Goal: Task Accomplishment & Management: Use online tool/utility

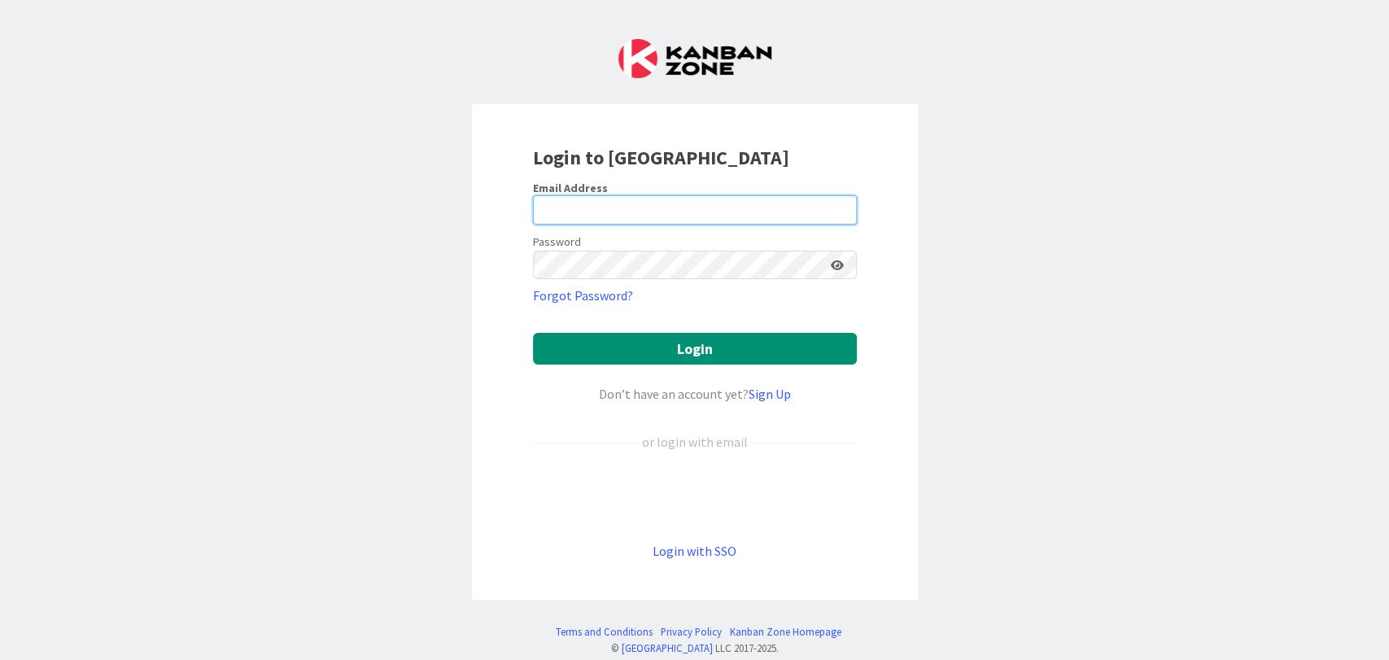
click at [768, 197] on input "email" at bounding box center [695, 209] width 324 height 29
click at [0, 627] on com-1password-button at bounding box center [0, 660] width 0 height 0
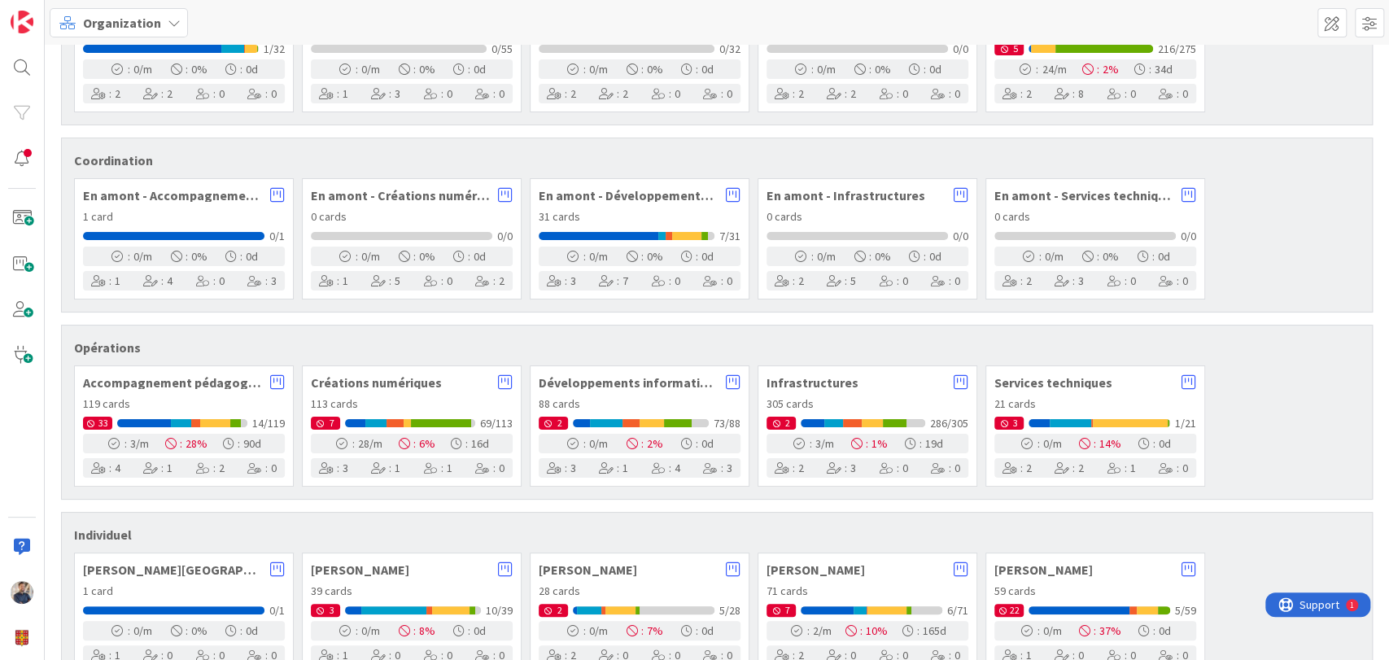
scroll to position [690, 0]
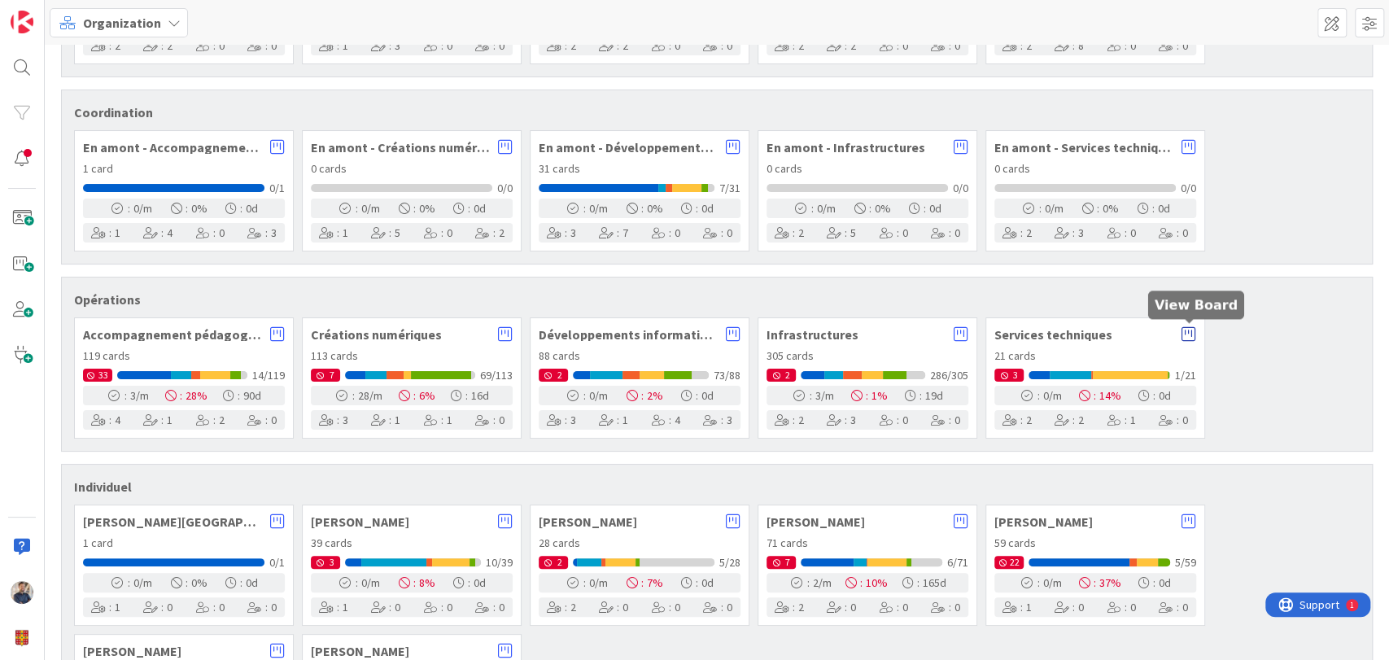
click at [1192, 328] on icon at bounding box center [1188, 334] width 15 height 16
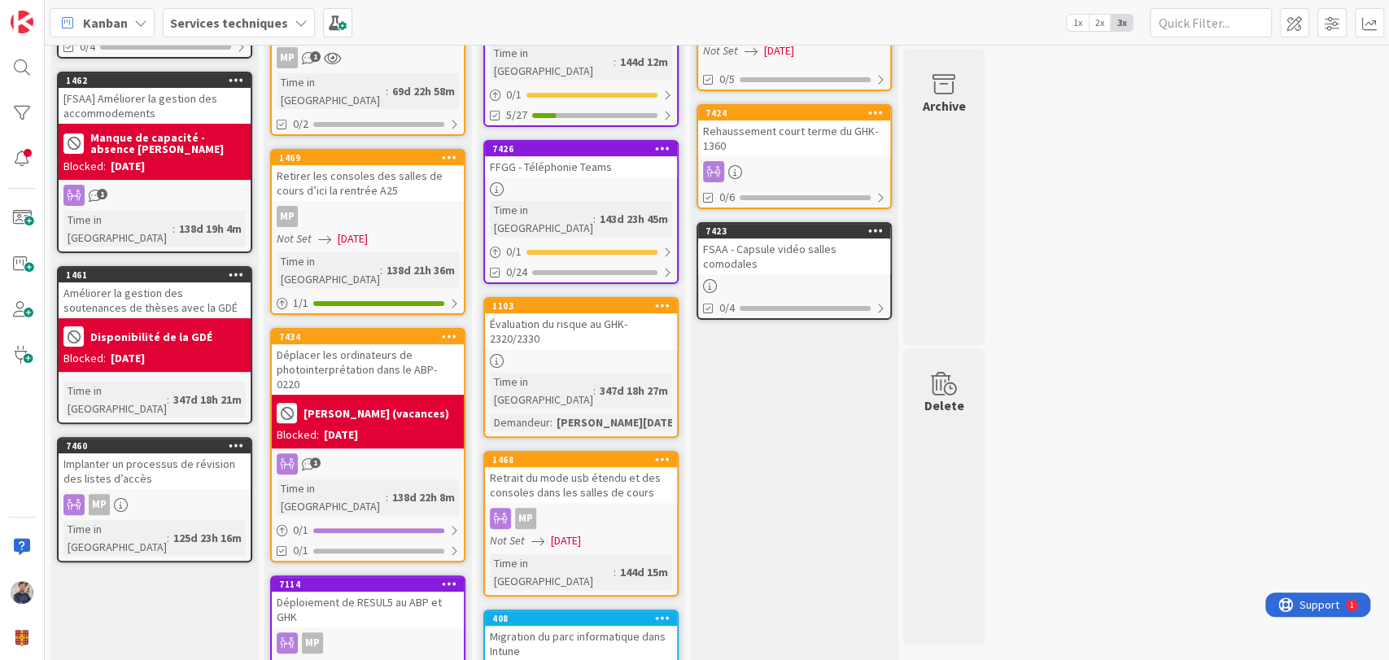
scroll to position [167, 0]
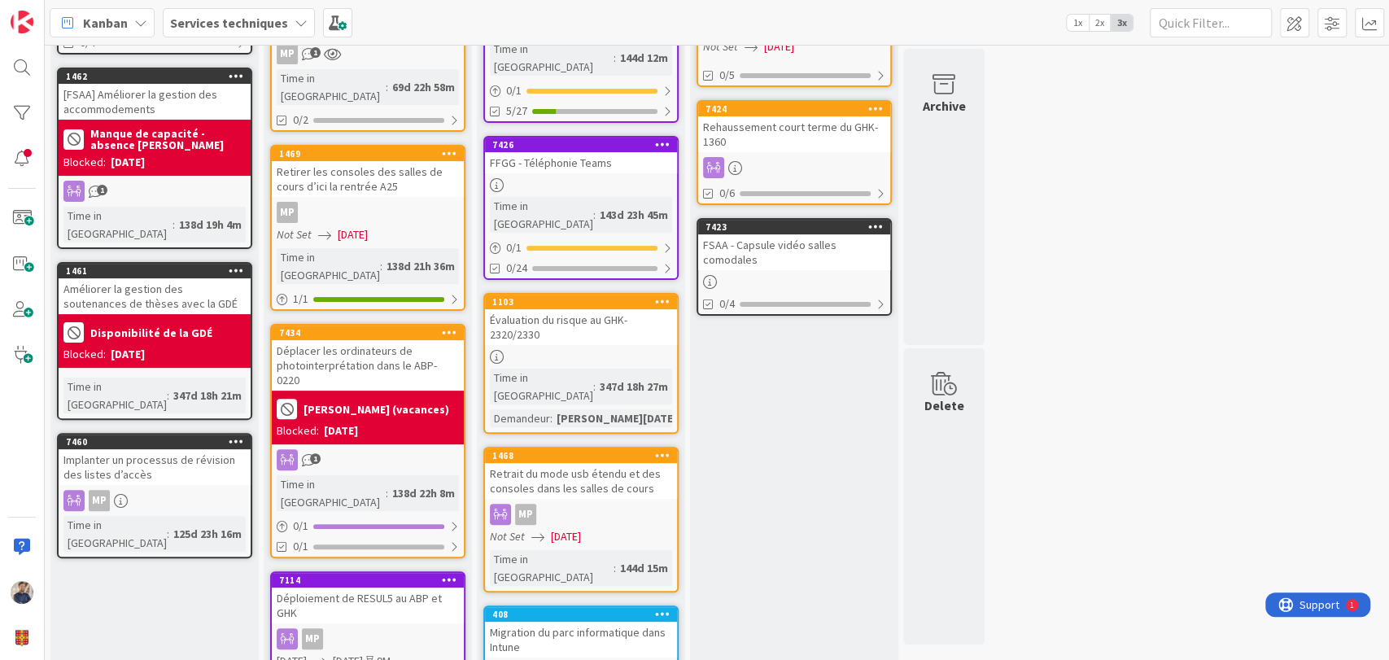
drag, startPoint x: 582, startPoint y: 395, endPoint x: 743, endPoint y: 375, distance: 161.5
click at [743, 375] on div "4 Carnet Add Card... 7421 FFGG - Capsule vidéo 1146 & 1121 0/4 1462 [FSAA] Amél…" at bounding box center [517, 516] width 939 height 1268
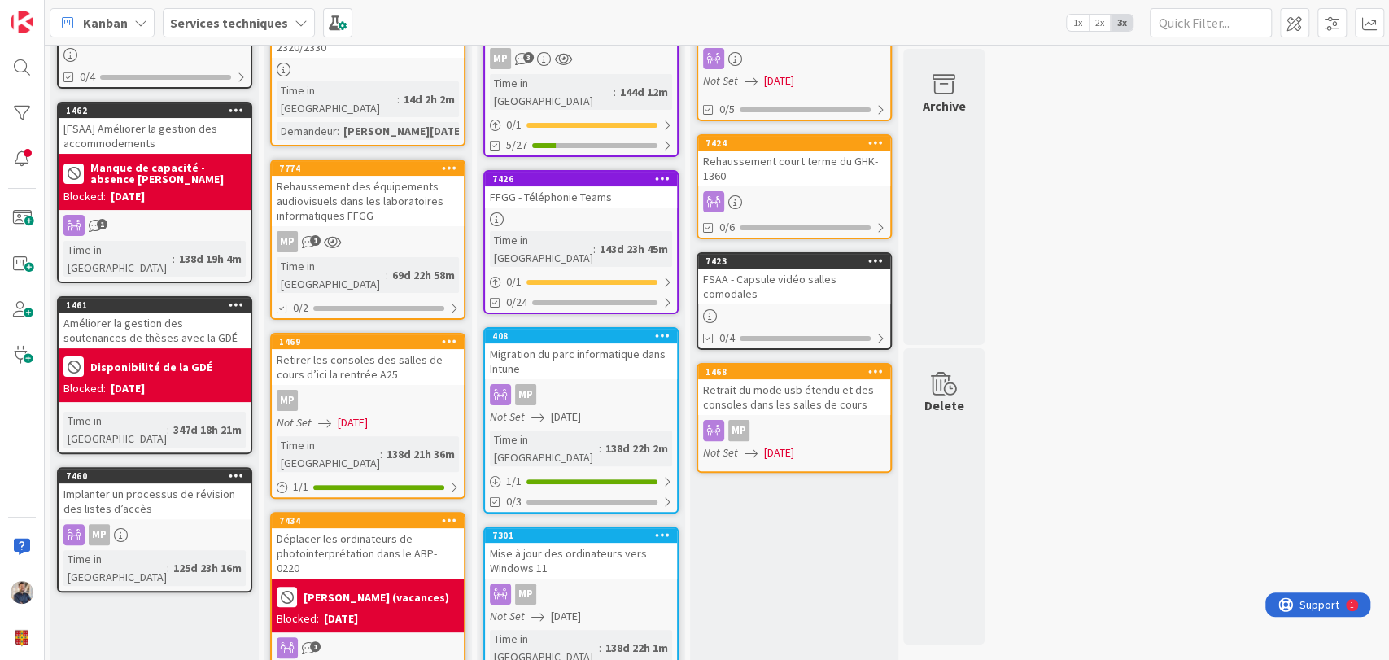
scroll to position [132, 0]
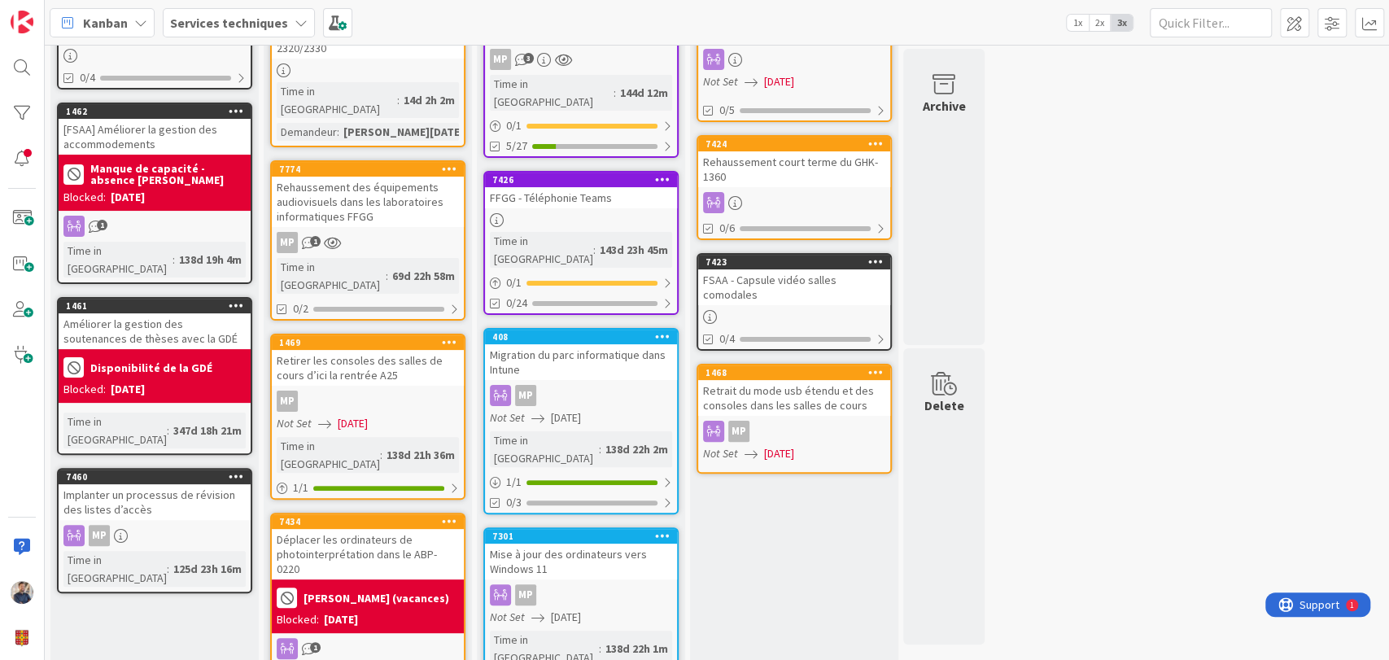
click at [586, 344] on div "Migration du parc informatique dans Intune" at bounding box center [581, 362] width 192 height 36
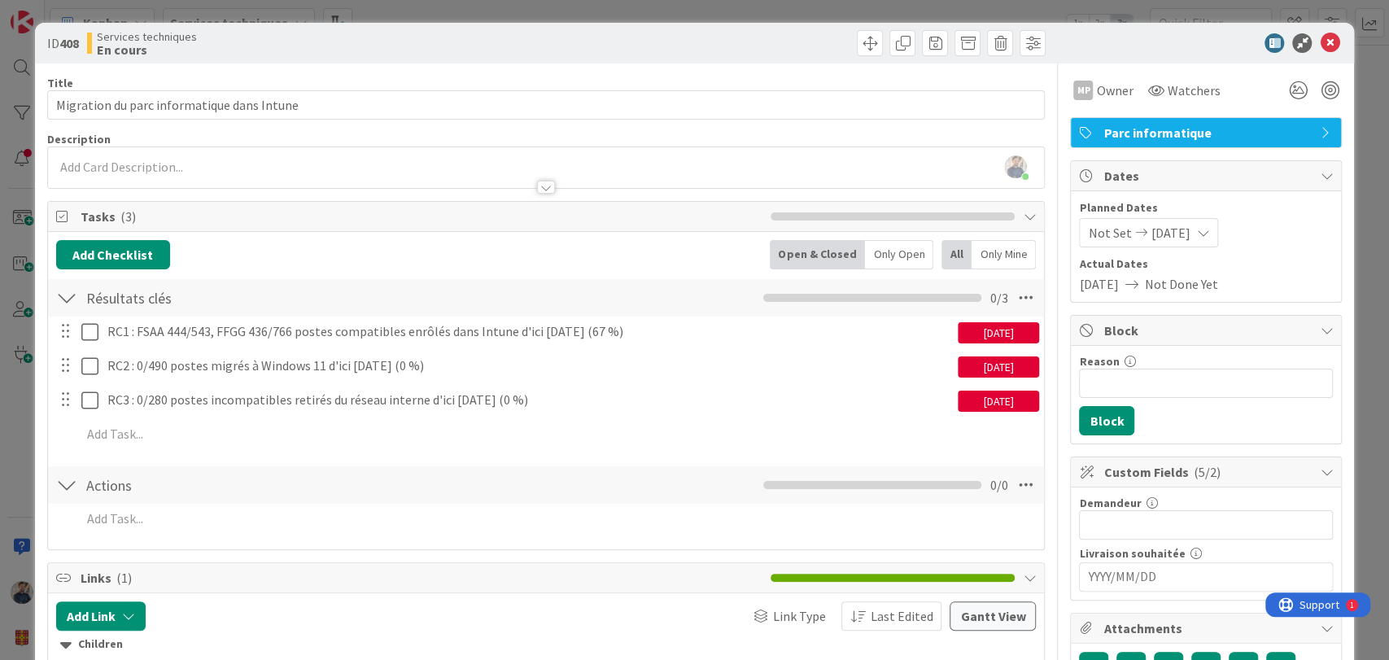
click at [1347, 308] on div "ID 408 Services techniques En cours Title 42 / 128 Migration du parc informatiq…" at bounding box center [694, 330] width 1389 height 660
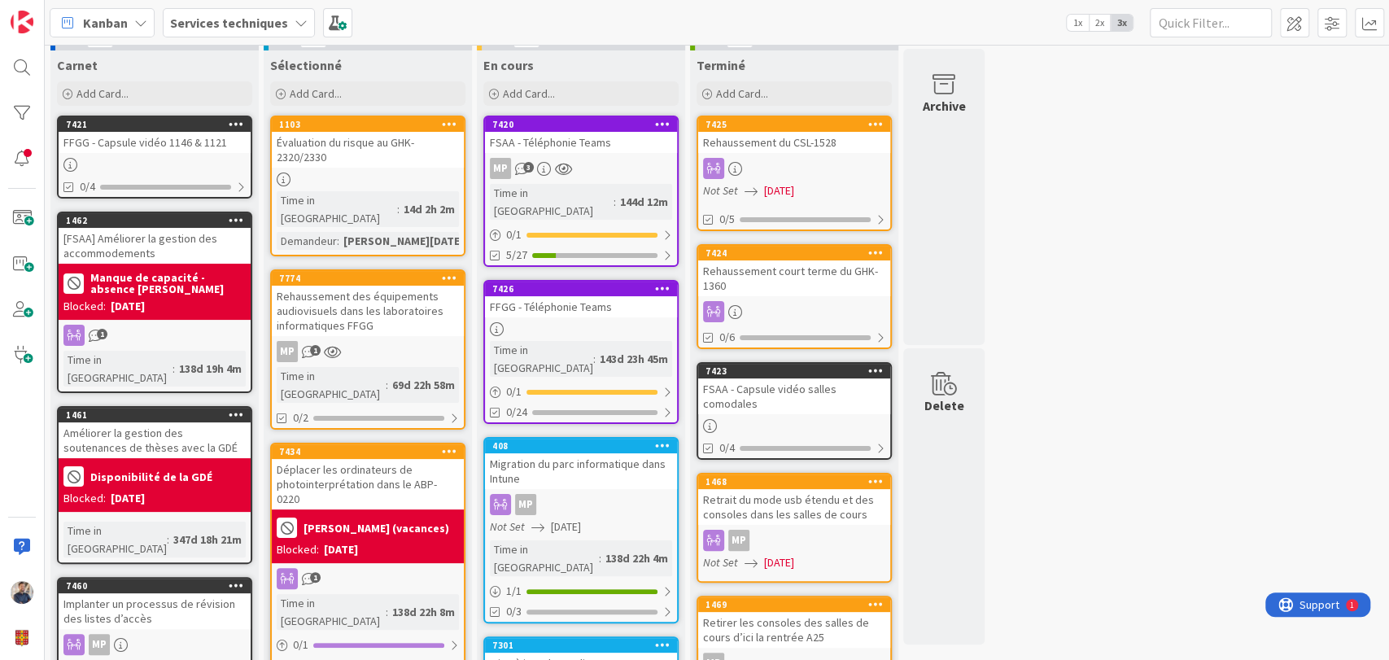
scroll to position [22, 0]
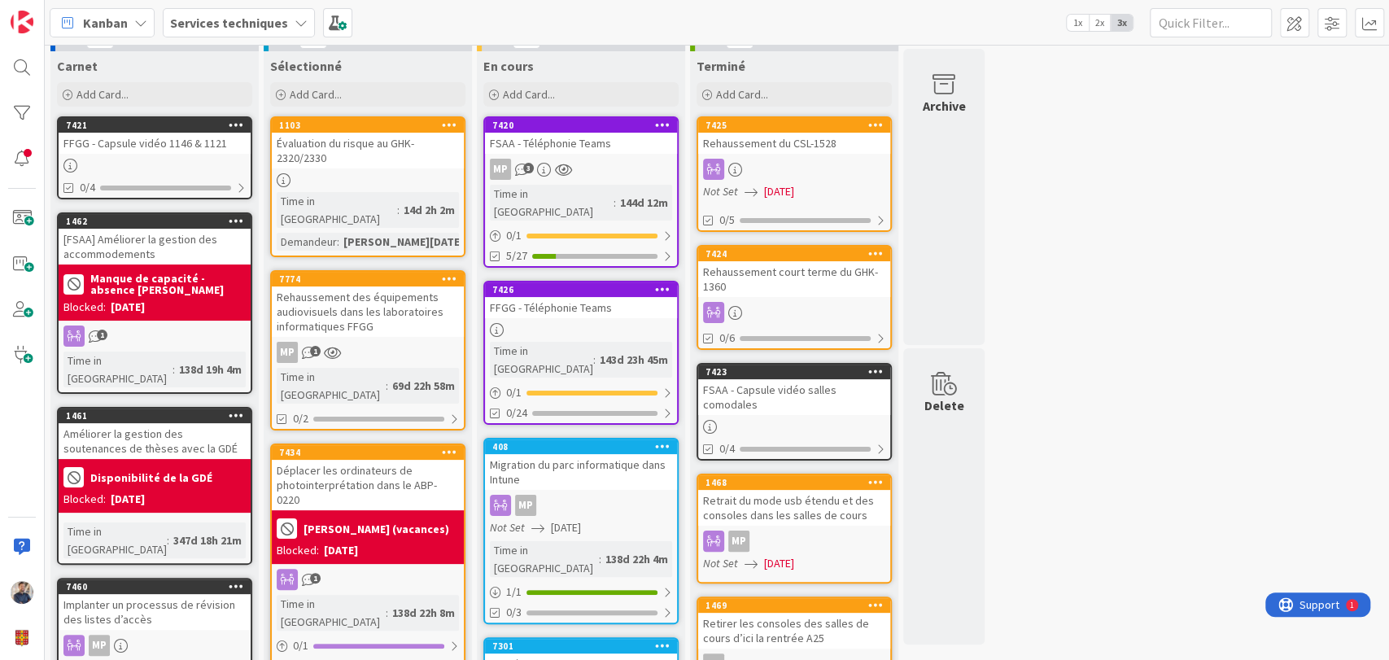
click at [447, 446] on icon at bounding box center [449, 451] width 15 height 11
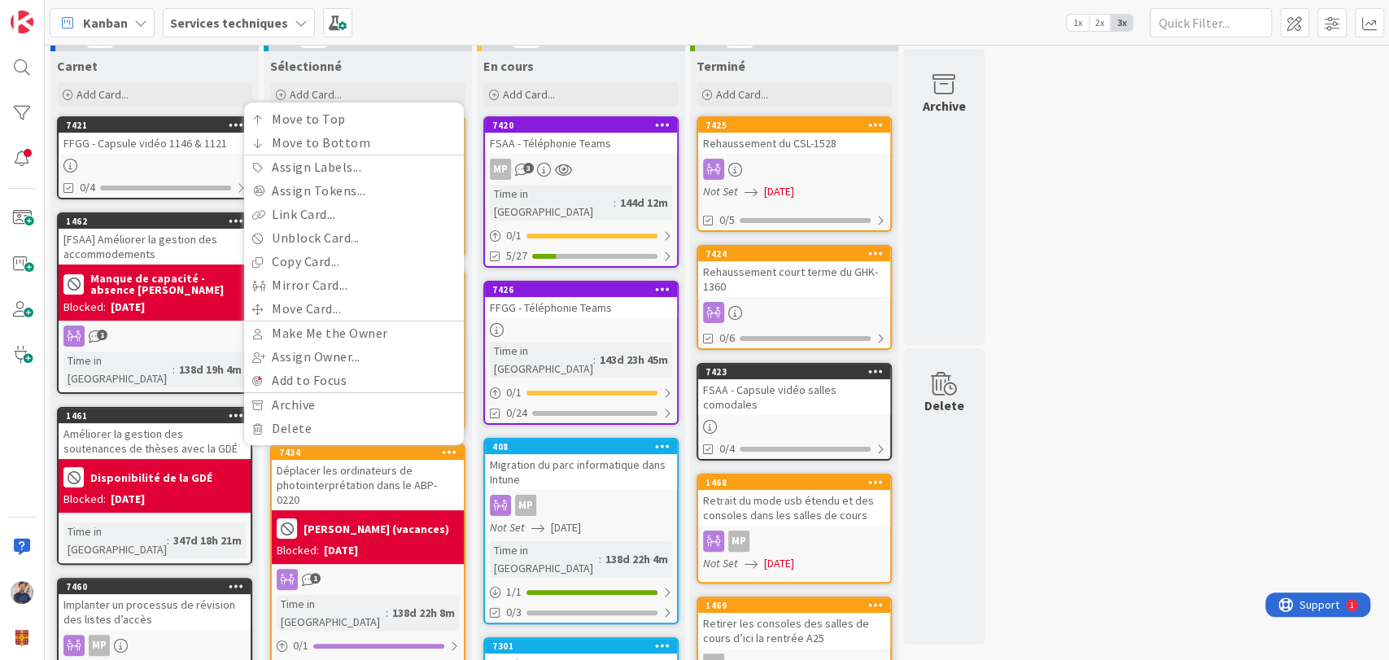
click at [1168, 161] on div "4 Carnet Add Card... 7421 FFGG - Capsule vidéo 1146 & 1121 0/4 1462 [FSAA] Amél…" at bounding box center [716, 626] width 1337 height 1198
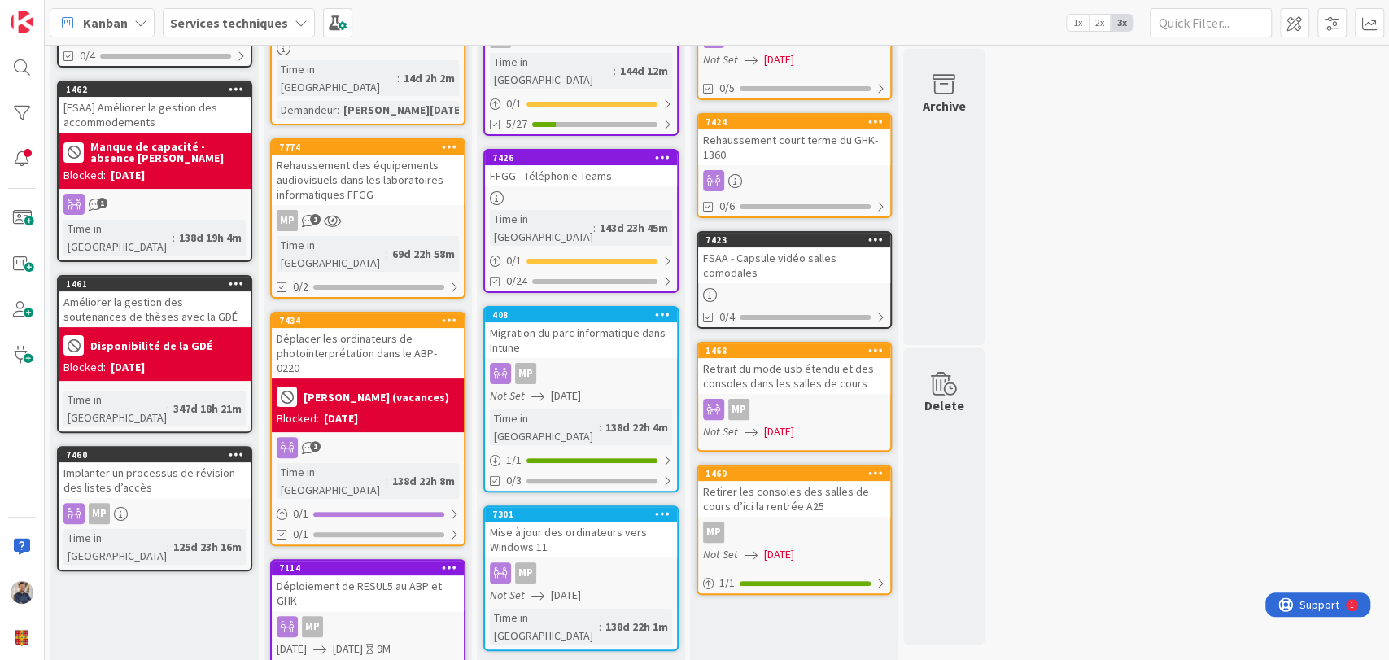
scroll to position [161, 0]
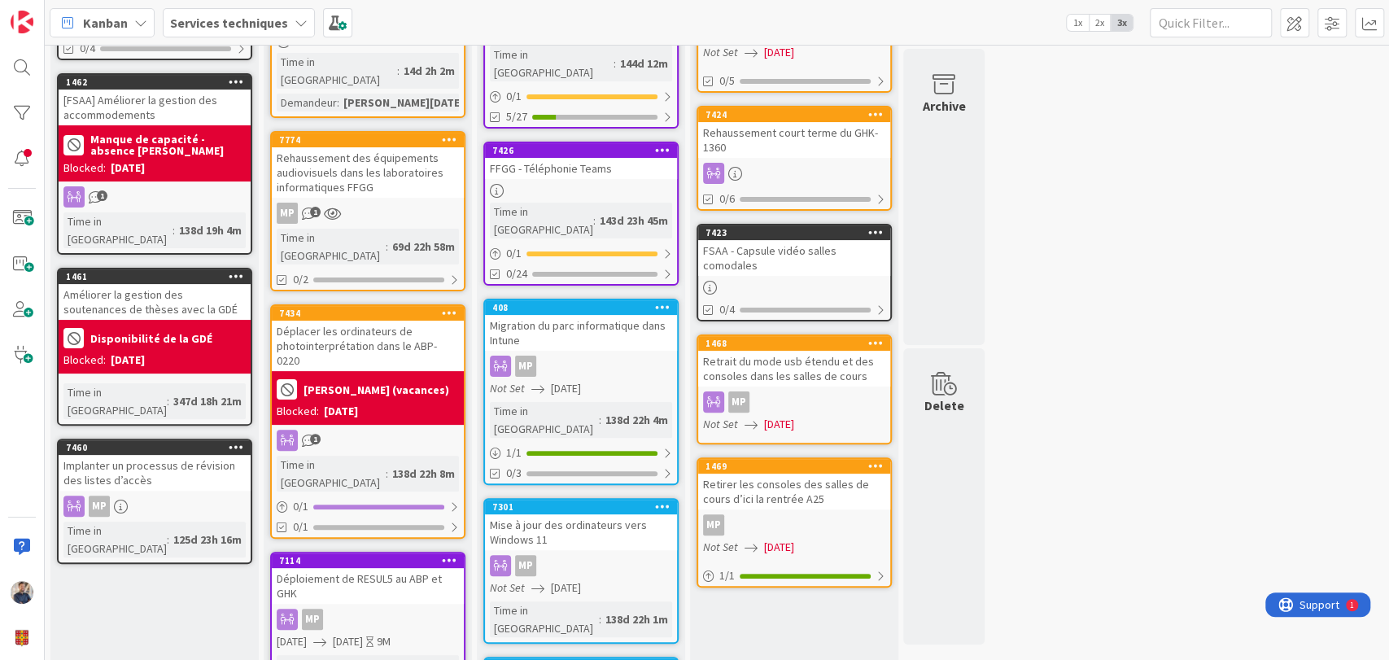
click at [450, 307] on icon at bounding box center [449, 312] width 15 height 11
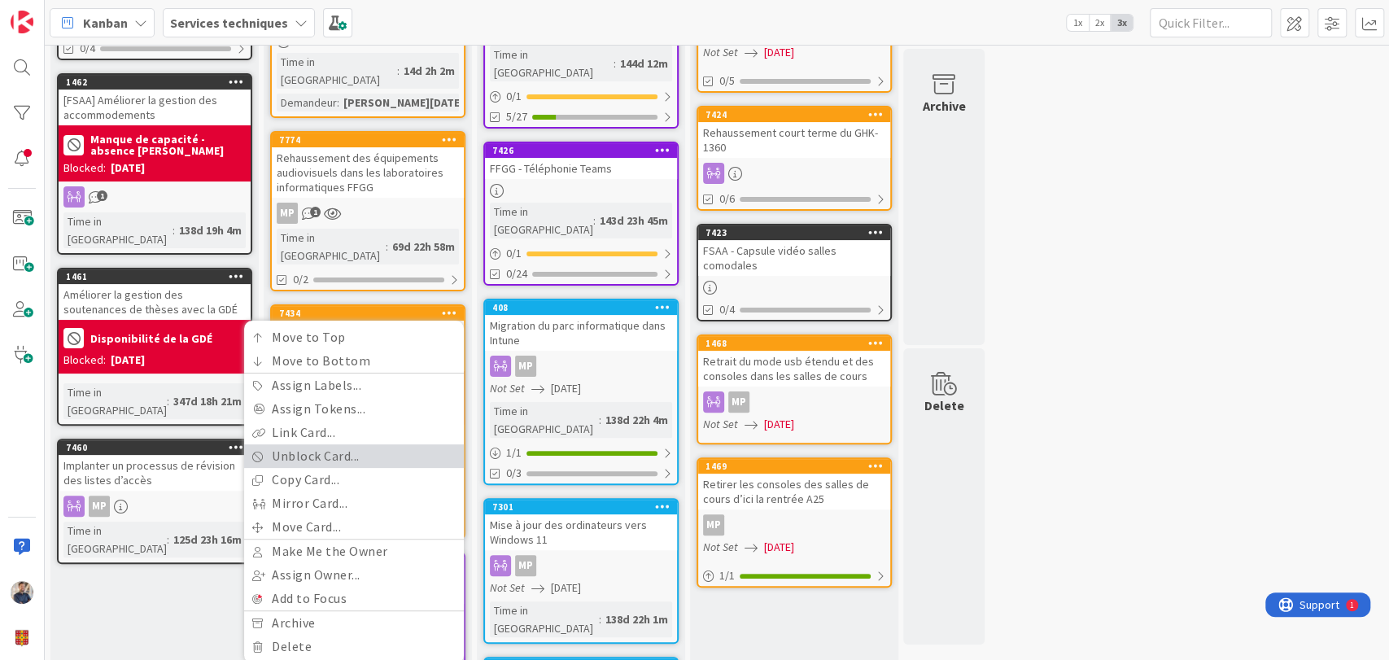
click at [388, 444] on link "Unblock Card..." at bounding box center [354, 456] width 220 height 24
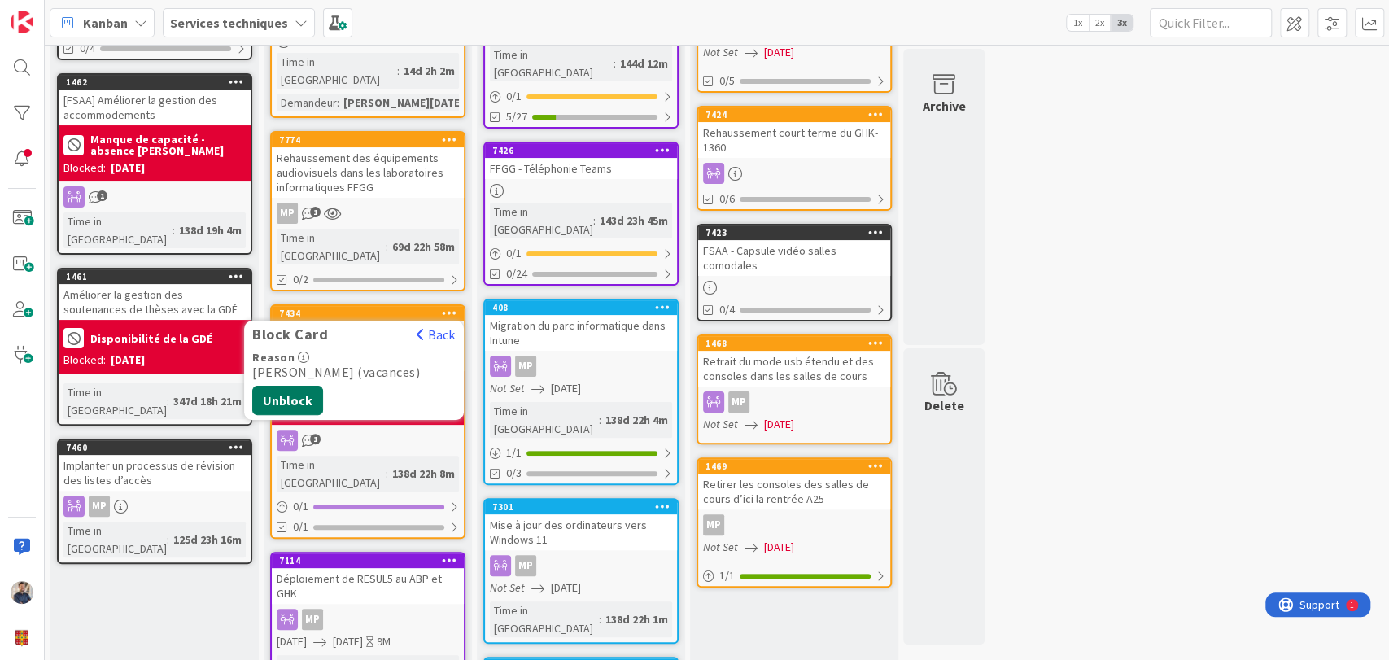
click at [303, 386] on button "Unblock" at bounding box center [287, 400] width 71 height 29
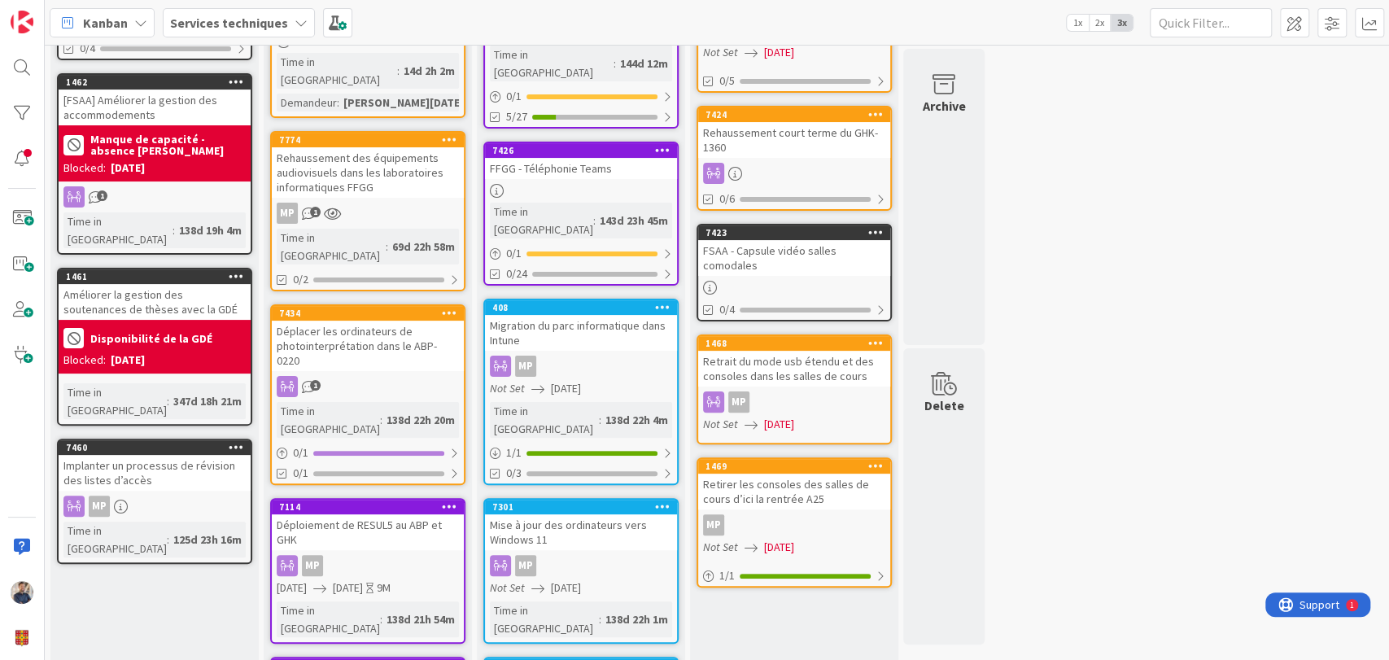
click at [448, 307] on icon at bounding box center [449, 312] width 15 height 11
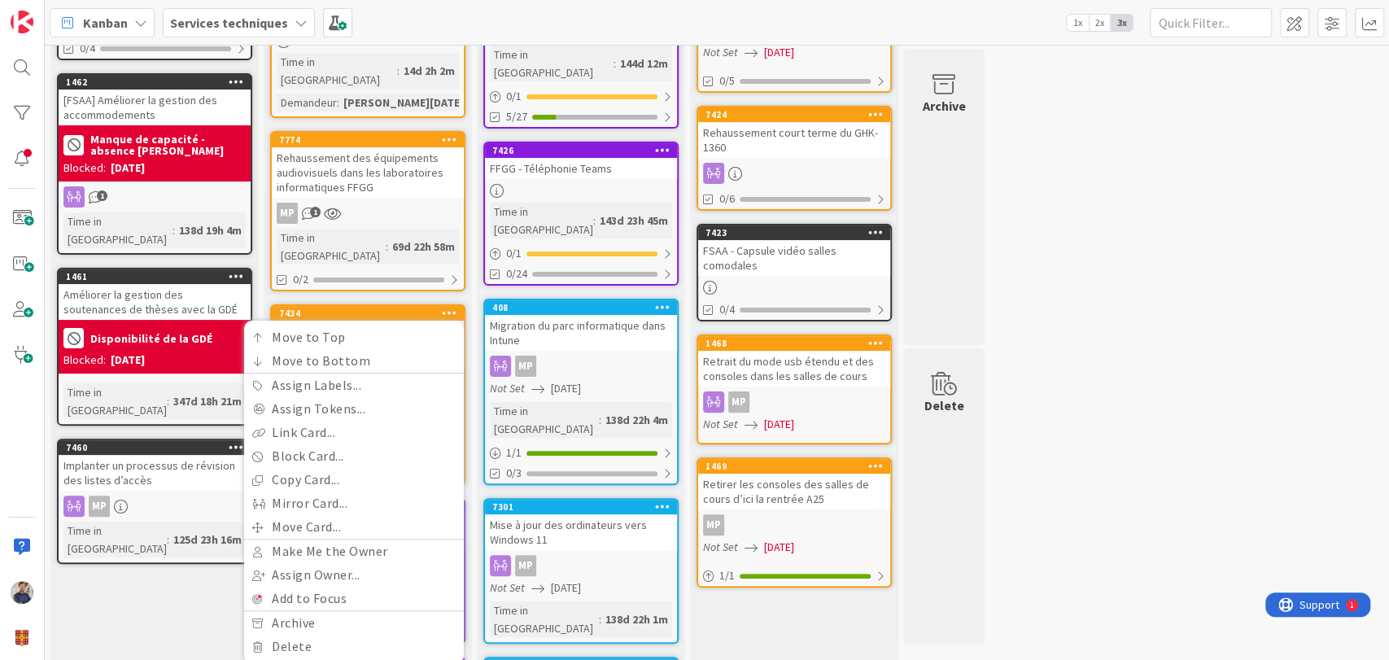
click at [443, 264] on div "Sélectionné Add Card... 1103 Évaluation du risque au GHK-2320/2330 Time in [GEO…" at bounding box center [368, 467] width 208 height 1111
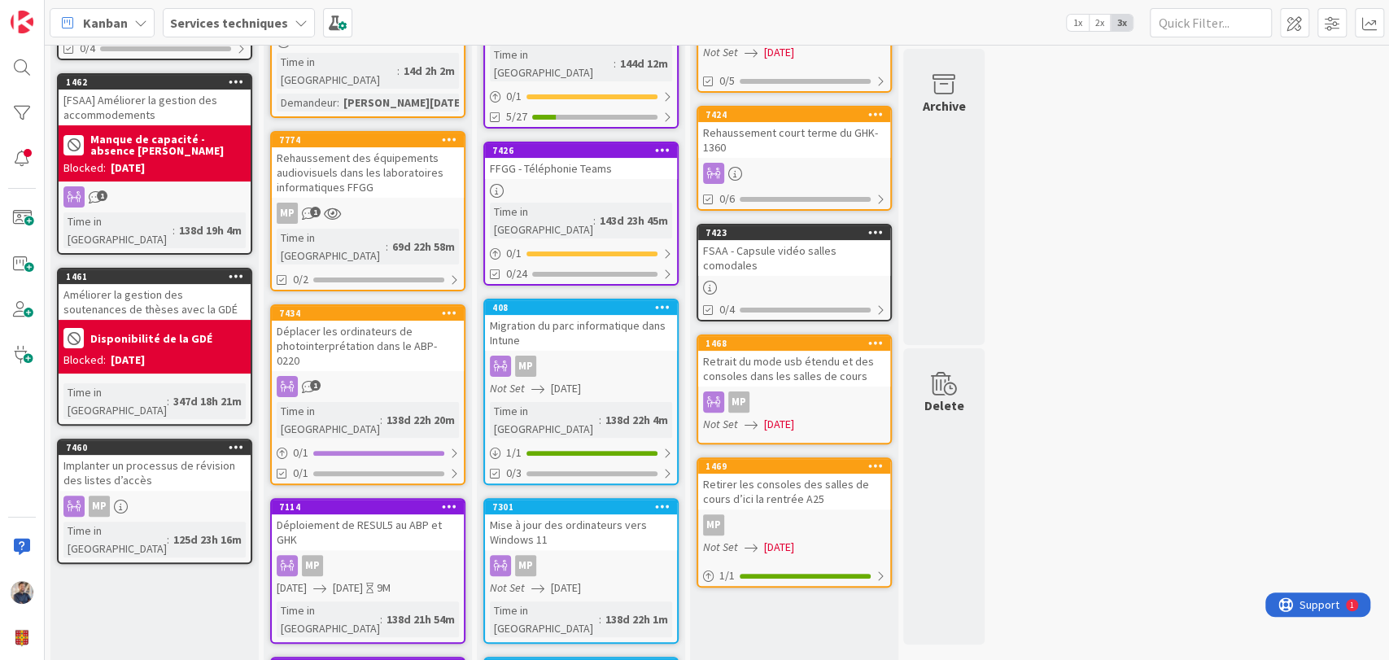
click at [446, 307] on icon at bounding box center [449, 312] width 15 height 11
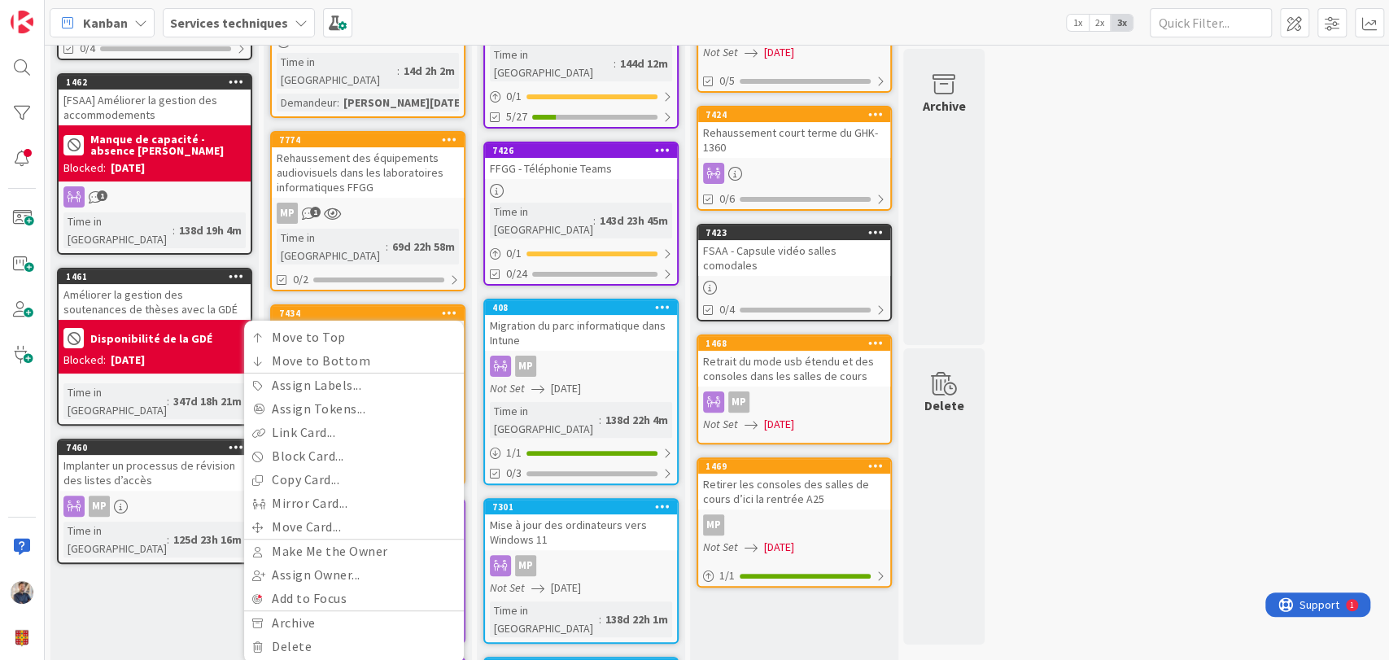
click at [409, 259] on div "Sélectionné Add Card... 1103 Évaluation du risque au GHK-2320/2330 Time in [GEO…" at bounding box center [368, 467] width 208 height 1111
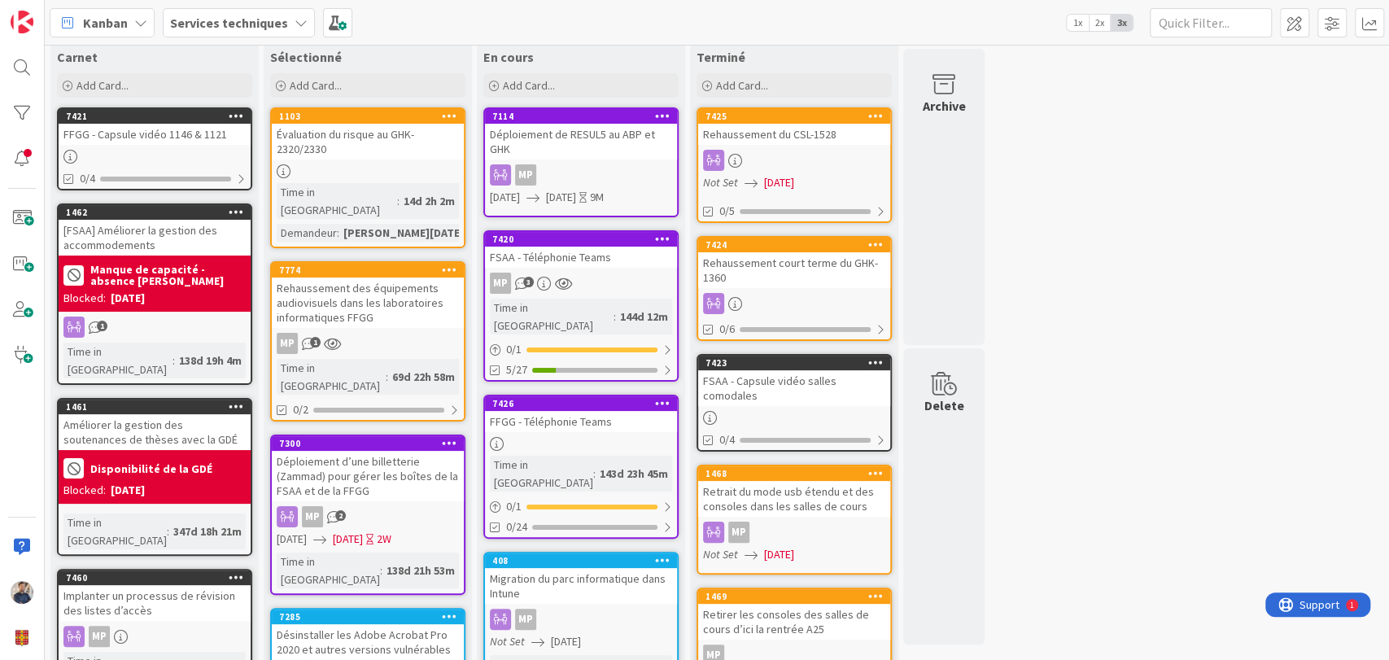
scroll to position [0, 0]
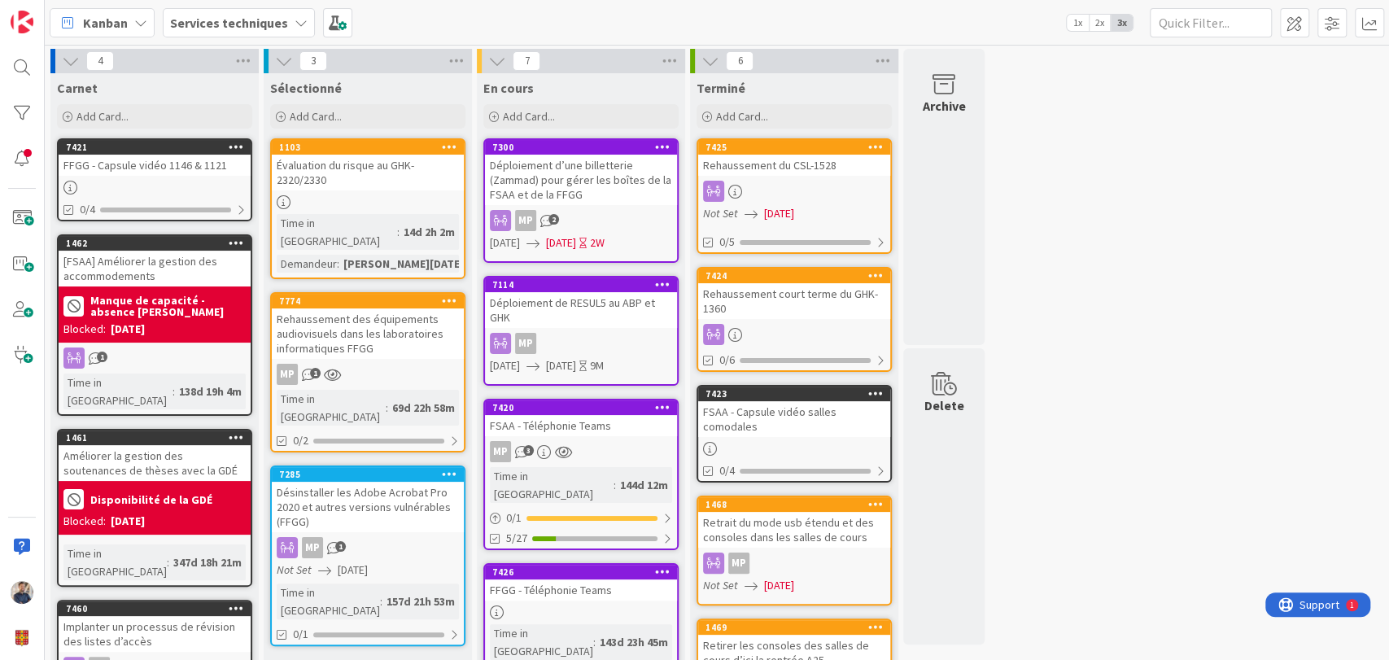
click at [445, 468] on icon at bounding box center [449, 473] width 15 height 11
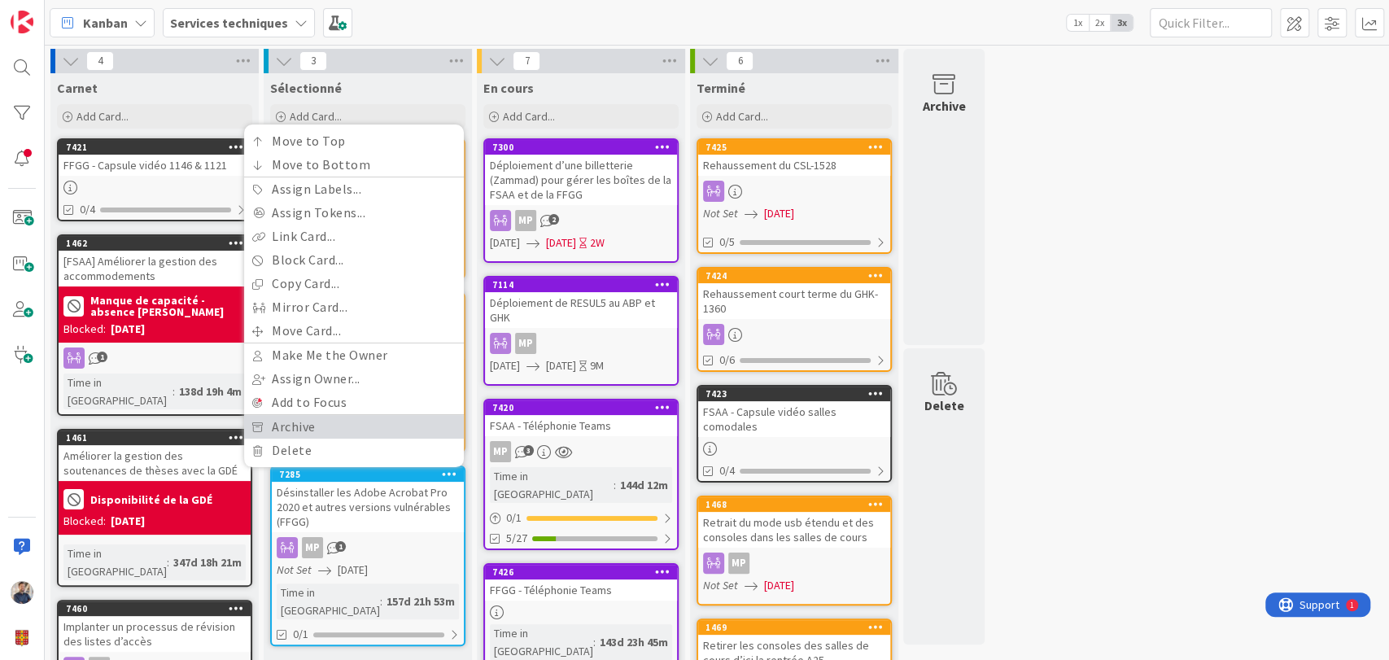
click at [420, 415] on link "Archive" at bounding box center [354, 427] width 220 height 24
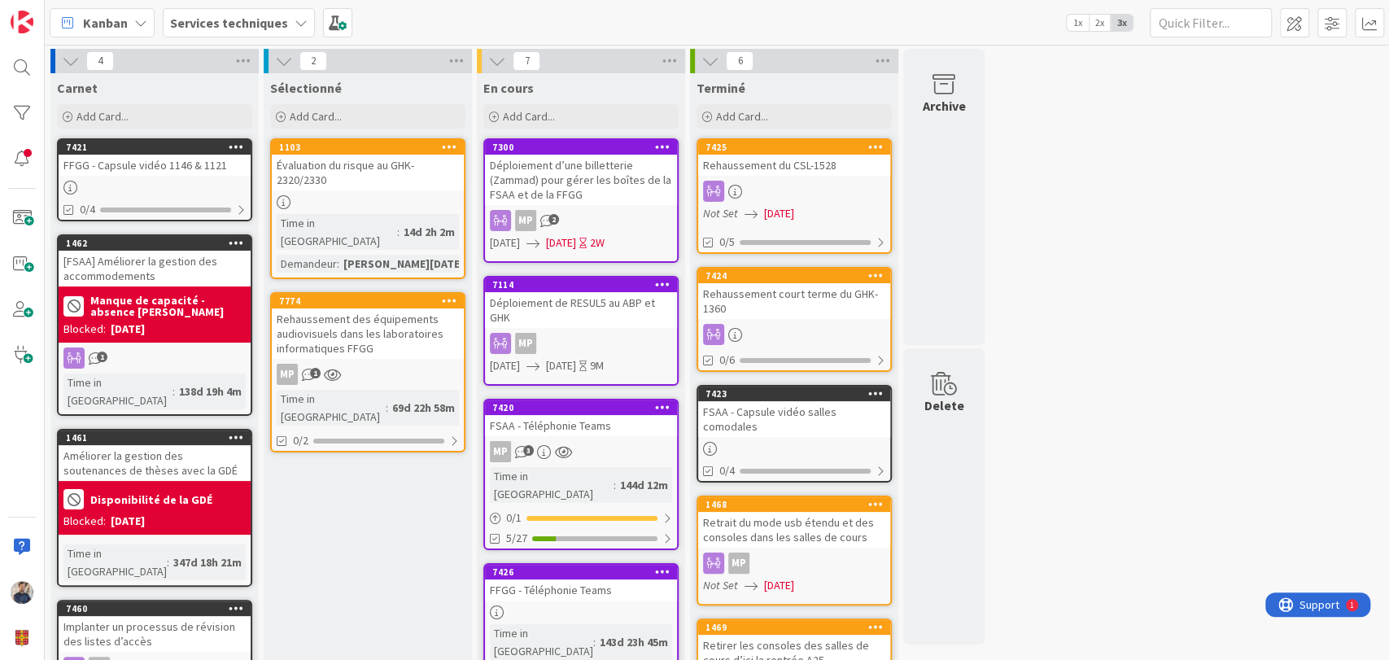
click at [373, 504] on div "Sélectionné Add Card... 1103 Évaluation du risque au GHK-2320/2330 Time in [GEO…" at bounding box center [368, 665] width 208 height 1184
click at [1263, 388] on div "4 Carnet Add Card... 7421 FFGG - Capsule vidéo 1146 & 1121 0/4 1462 [FSAA] Amél…" at bounding box center [716, 657] width 1337 height 1216
click at [109, 30] on span "Kanban" at bounding box center [105, 23] width 45 height 20
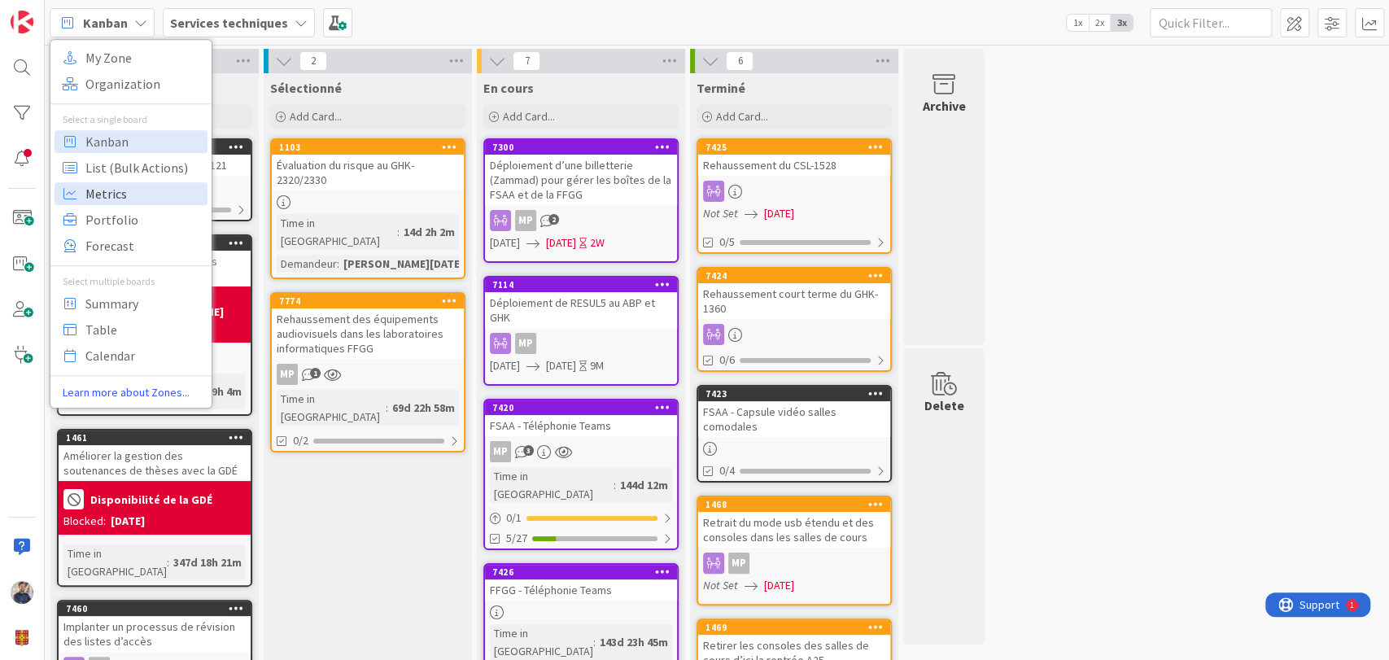
click at [137, 199] on span "Metrics" at bounding box center [143, 193] width 117 height 24
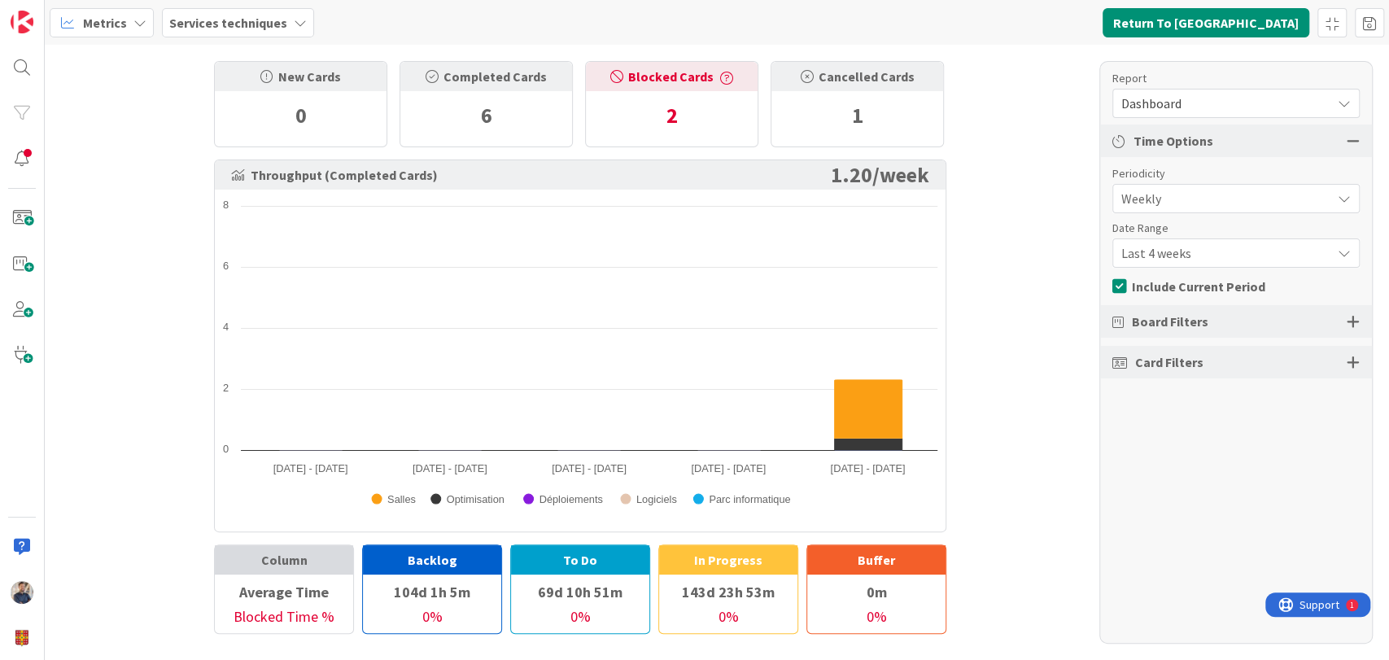
click at [1251, 98] on span "Dashboard" at bounding box center [1222, 103] width 202 height 23
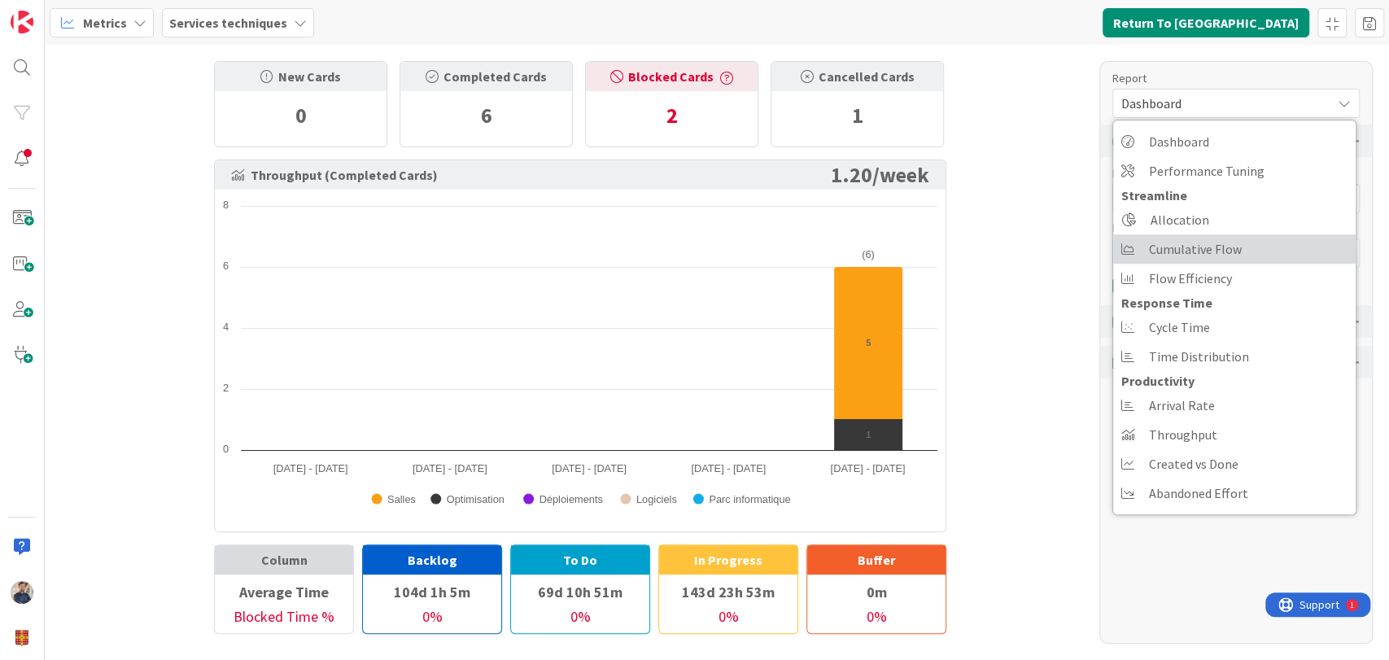
click at [1211, 246] on span "Cumulative Flow" at bounding box center [1195, 249] width 93 height 24
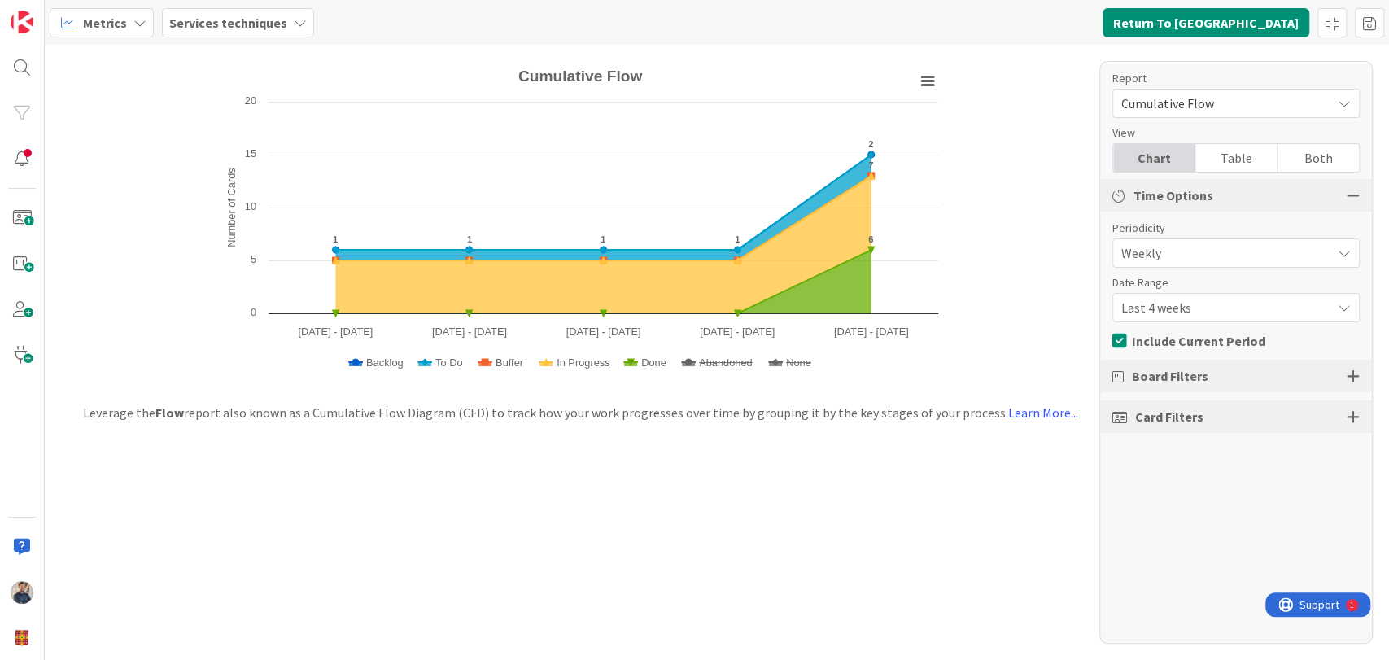
click at [1224, 303] on span "Last 4 weeks" at bounding box center [1222, 307] width 202 height 23
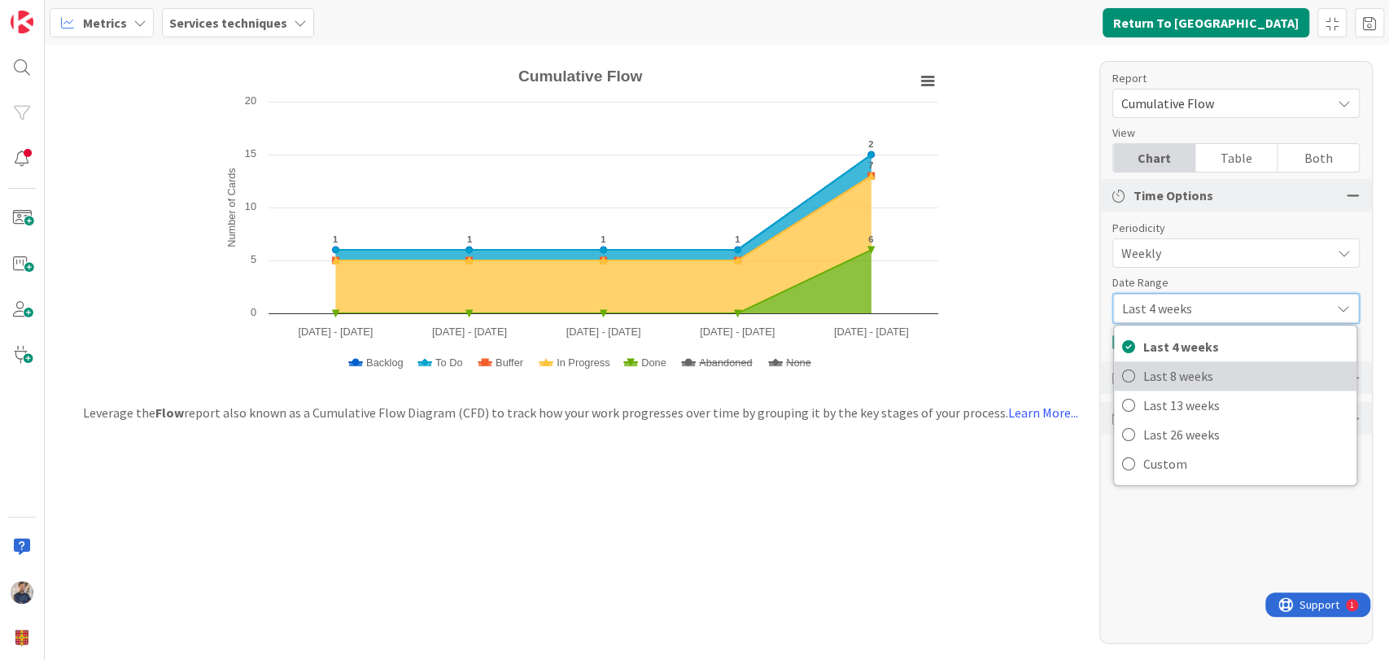
click at [1200, 369] on span "Last 8 weeks" at bounding box center [1245, 376] width 205 height 24
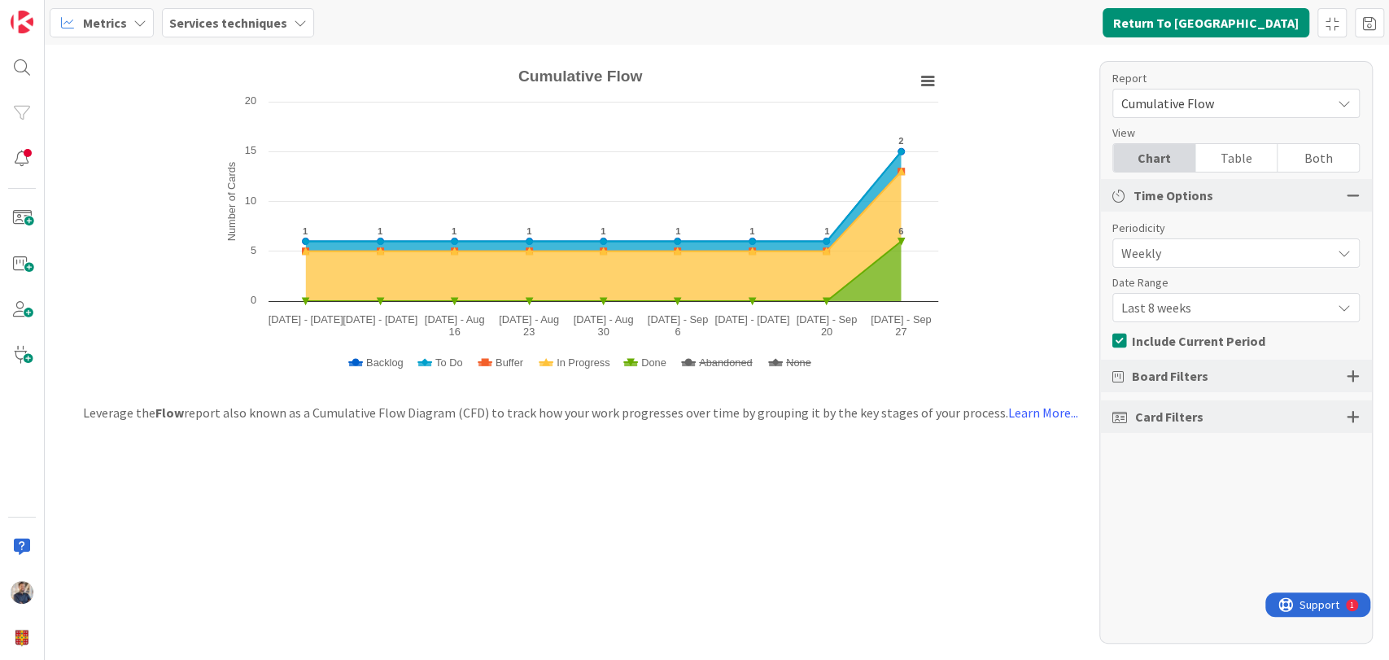
click at [448, 33] on div "Metrics Services techniques Return To [GEOGRAPHIC_DATA]" at bounding box center [717, 22] width 1344 height 45
click at [83, 23] on span "Metrics" at bounding box center [105, 23] width 44 height 20
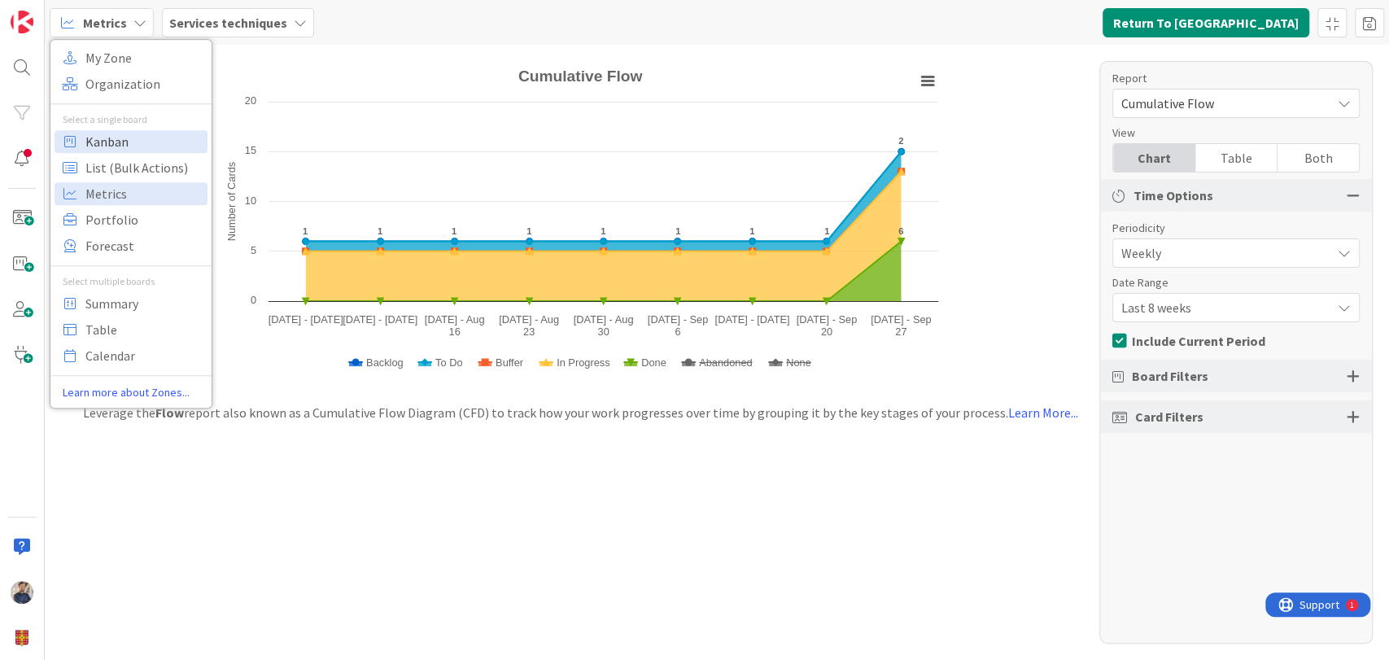
click at [111, 134] on span "Kanban" at bounding box center [143, 141] width 117 height 24
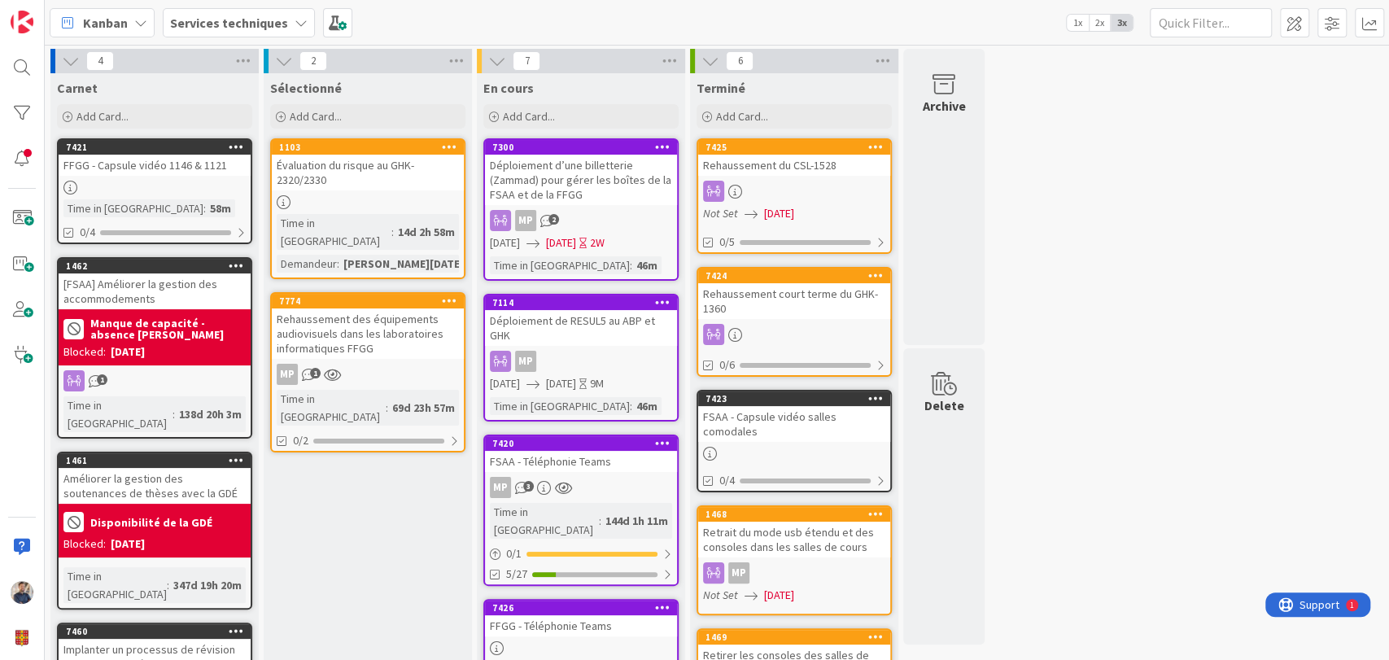
click at [262, 21] on b "Services techniques" at bounding box center [229, 23] width 118 height 16
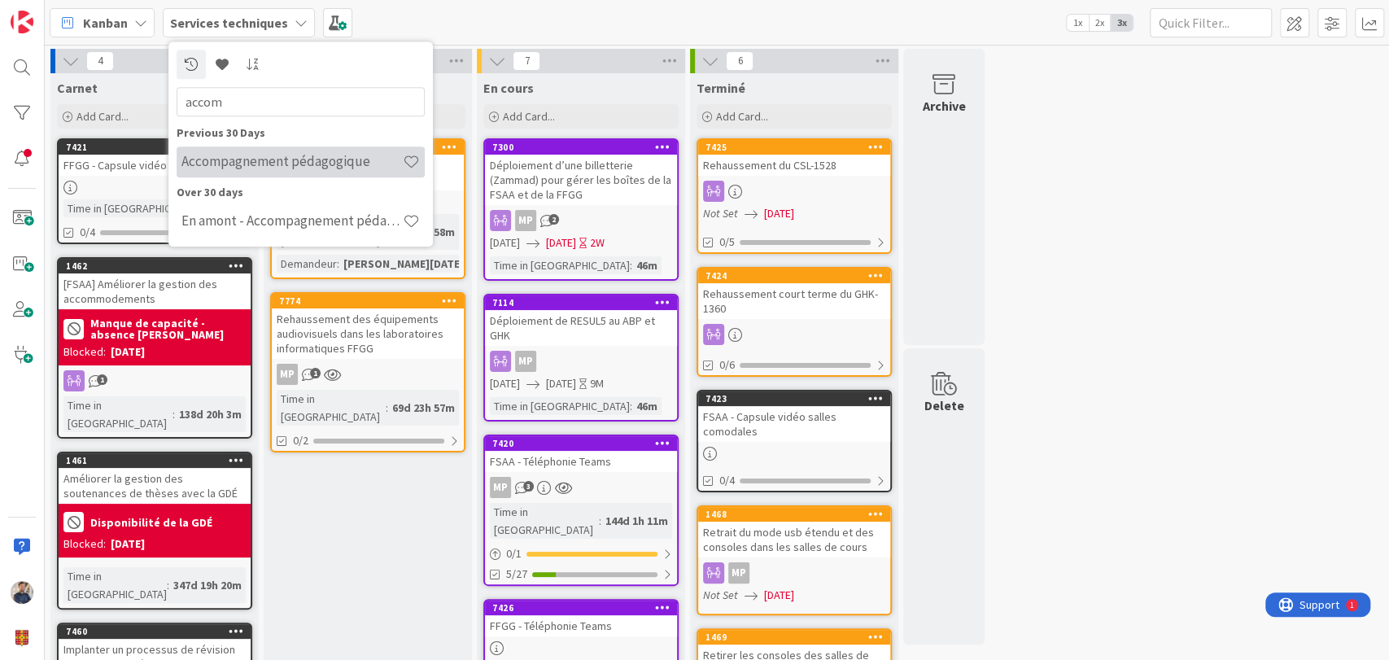
type input "accom"
click at [268, 164] on h4 "Accompagnement pédagogique" at bounding box center [291, 162] width 221 height 16
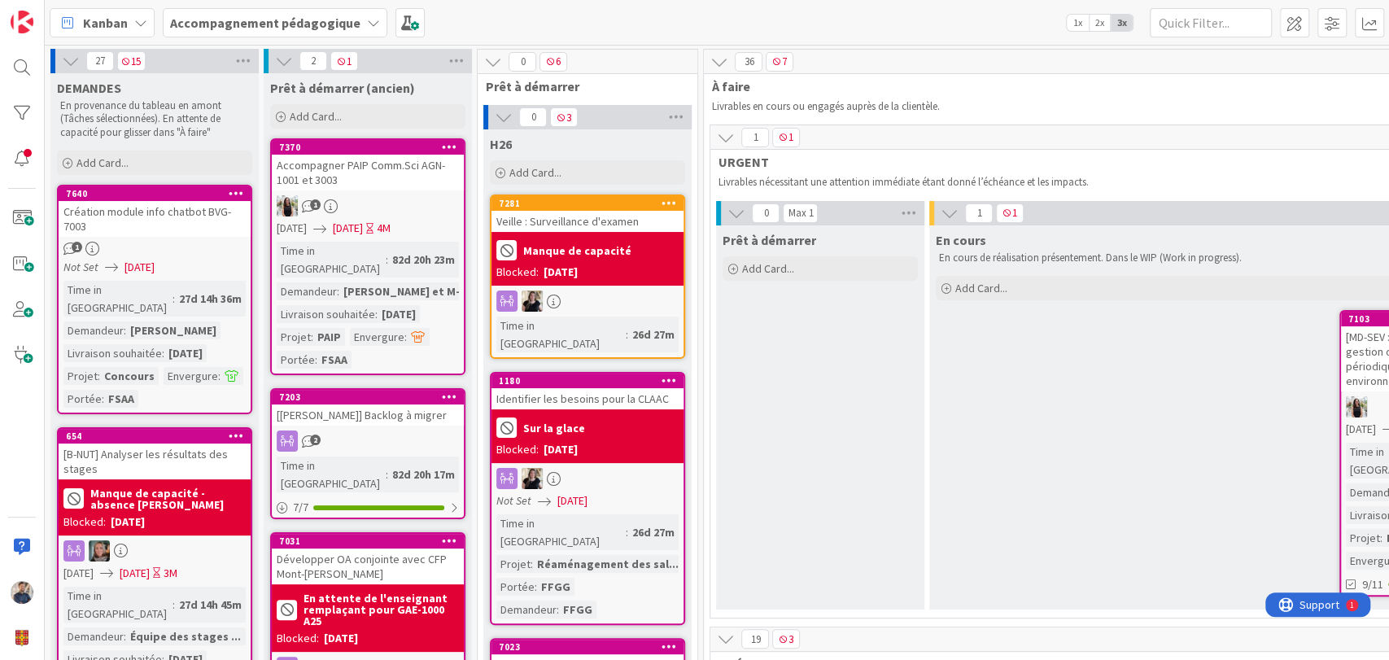
click at [230, 18] on b "Accompagnement pédagogique" at bounding box center [265, 23] width 190 height 16
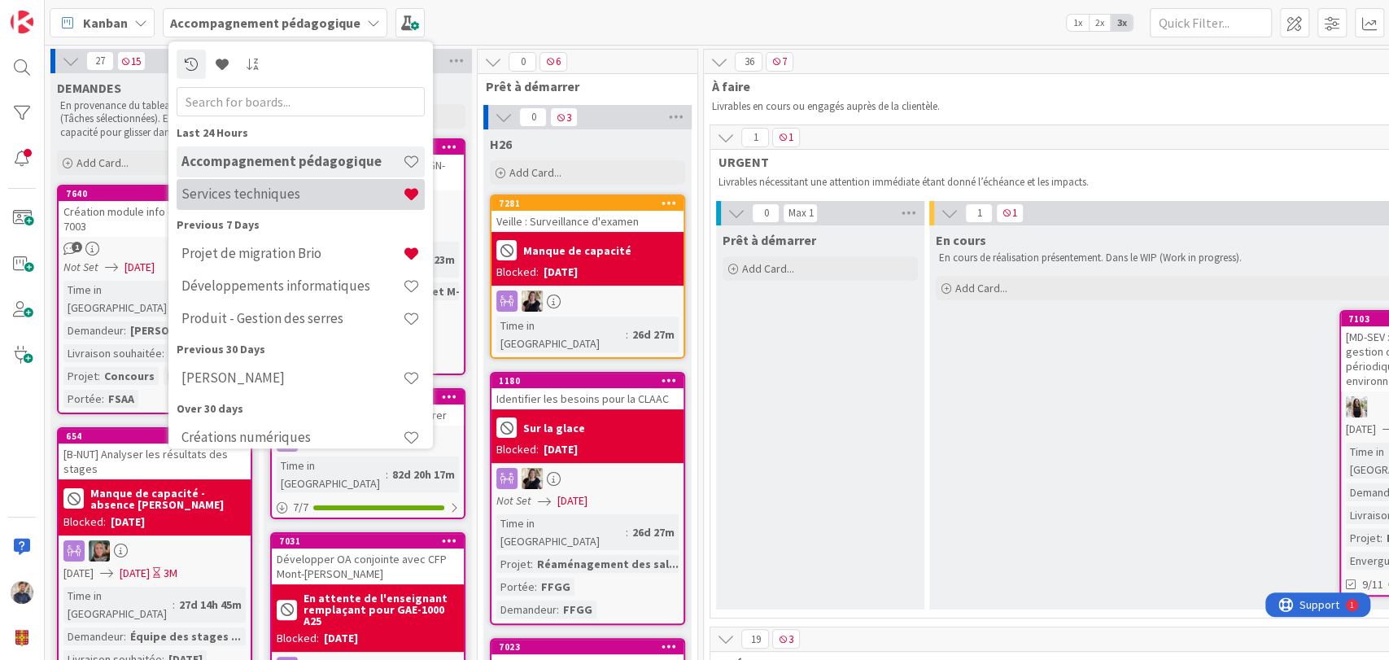
click at [273, 190] on h4 "Services techniques" at bounding box center [291, 194] width 221 height 16
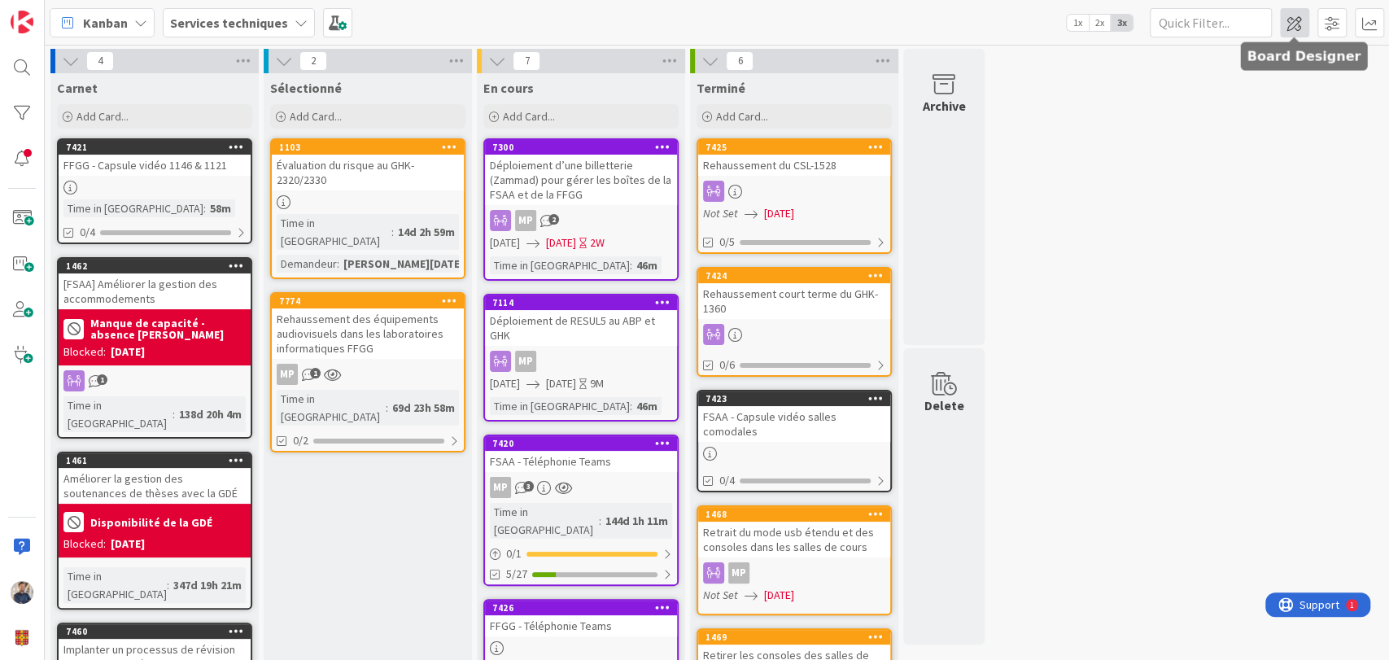
click at [1299, 24] on span at bounding box center [1294, 22] width 29 height 29
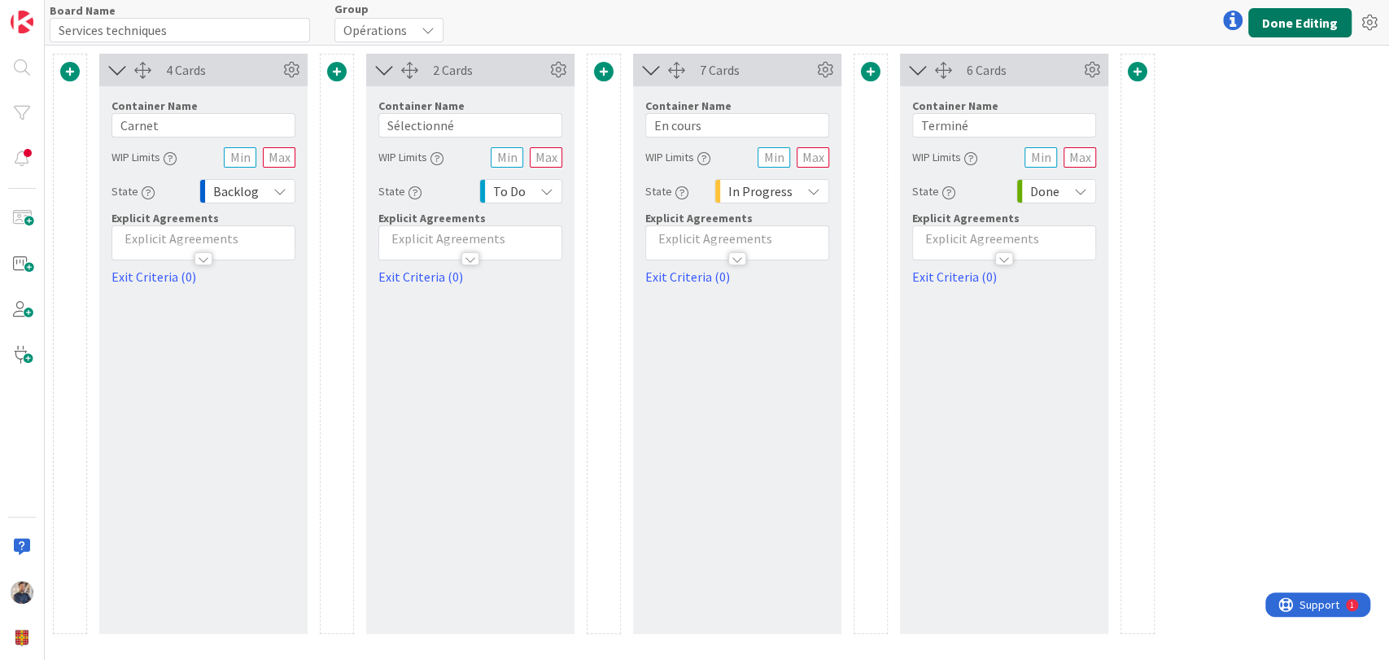
drag, startPoint x: 1299, startPoint y: 24, endPoint x: 774, endPoint y: -7, distance: 526.5
click at [774, 0] on html "Board Name 19 / 64 Services techniques Group Opérations Done Editing 4 Cards Co…" at bounding box center [694, 330] width 1389 height 660
click at [1299, 20] on button "Done Editing" at bounding box center [1299, 22] width 103 height 29
